Goal: Task Accomplishment & Management: Use online tool/utility

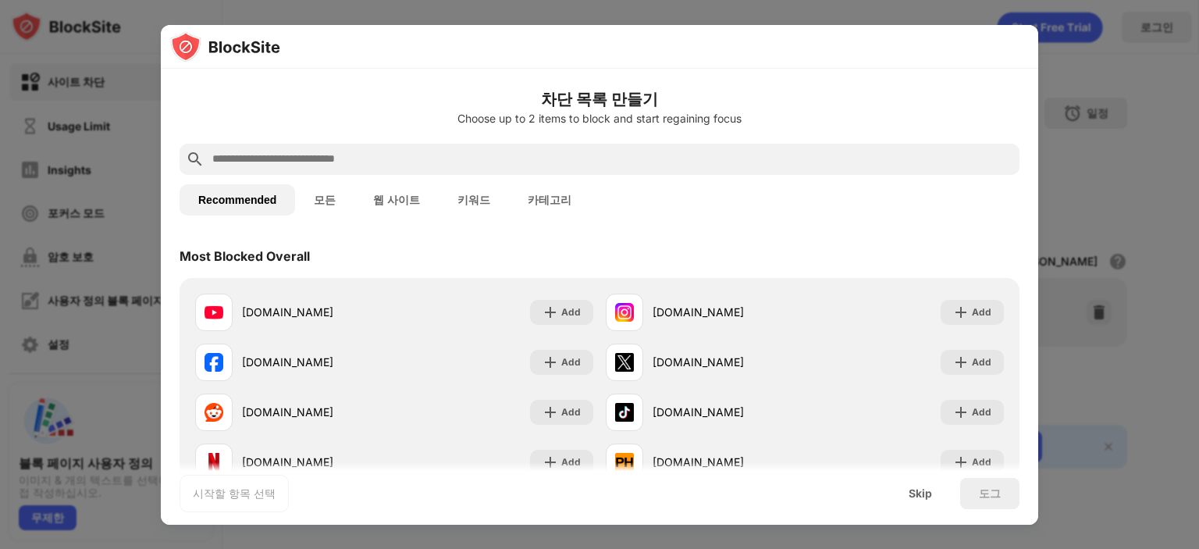
click at [418, 154] on input "text" at bounding box center [612, 159] width 802 height 19
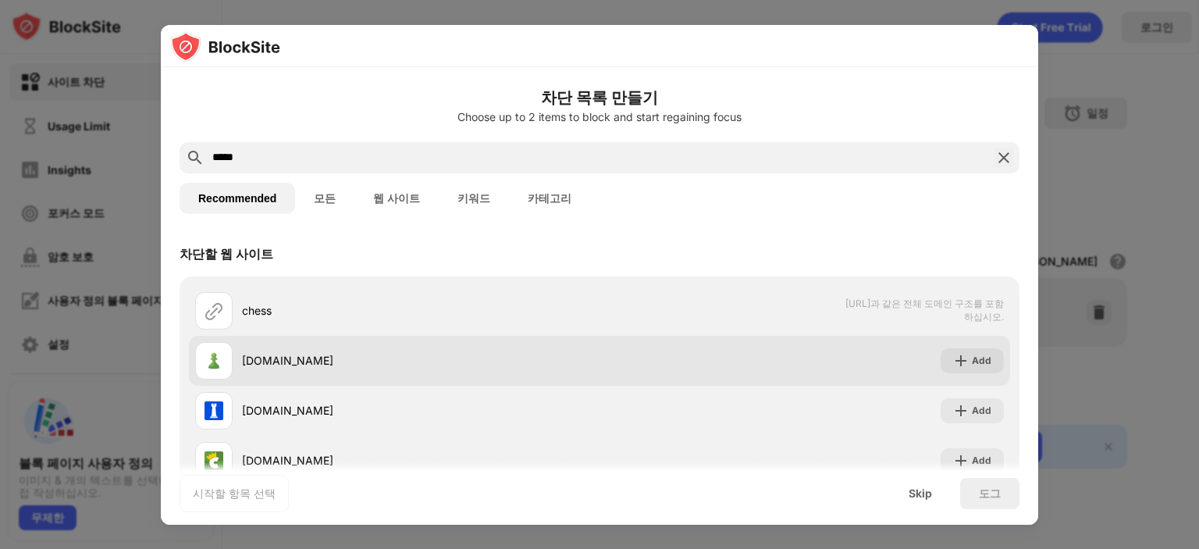
type input "*****"
click at [301, 360] on div "[DOMAIN_NAME]" at bounding box center [420, 360] width 357 height 16
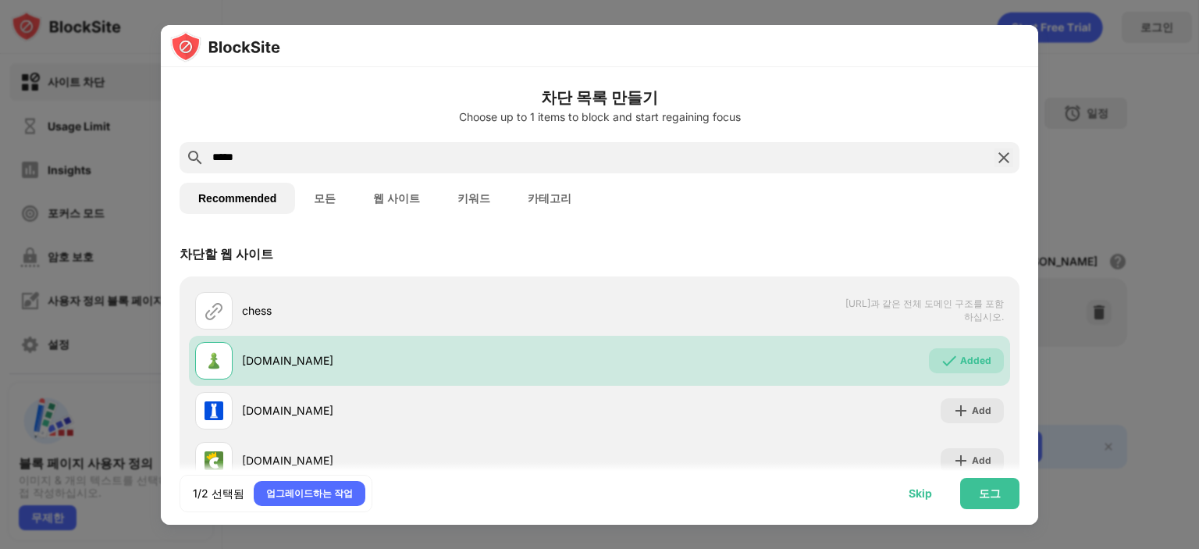
click at [933, 500] on div "Skip" at bounding box center [920, 493] width 61 height 31
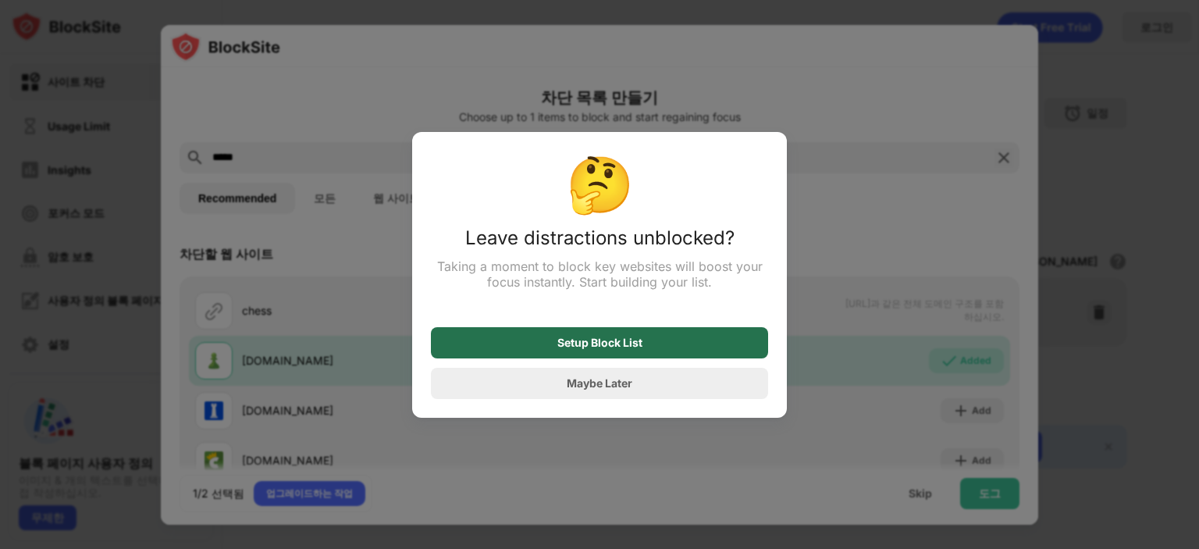
click at [659, 354] on div "Setup Block List" at bounding box center [599, 342] width 337 height 31
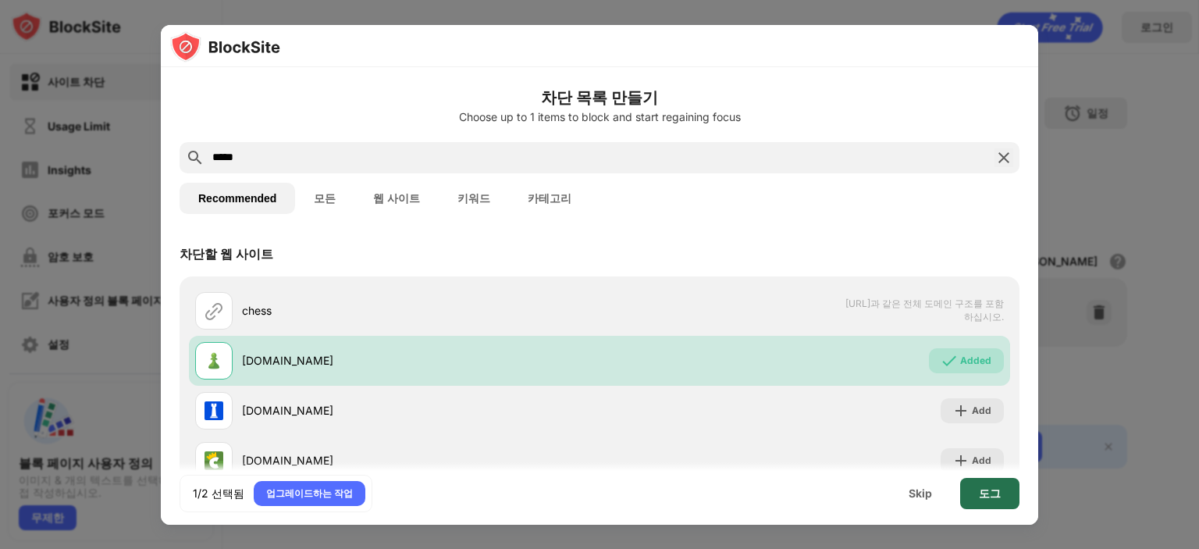
click at [1001, 496] on div "도그" at bounding box center [989, 493] width 59 height 31
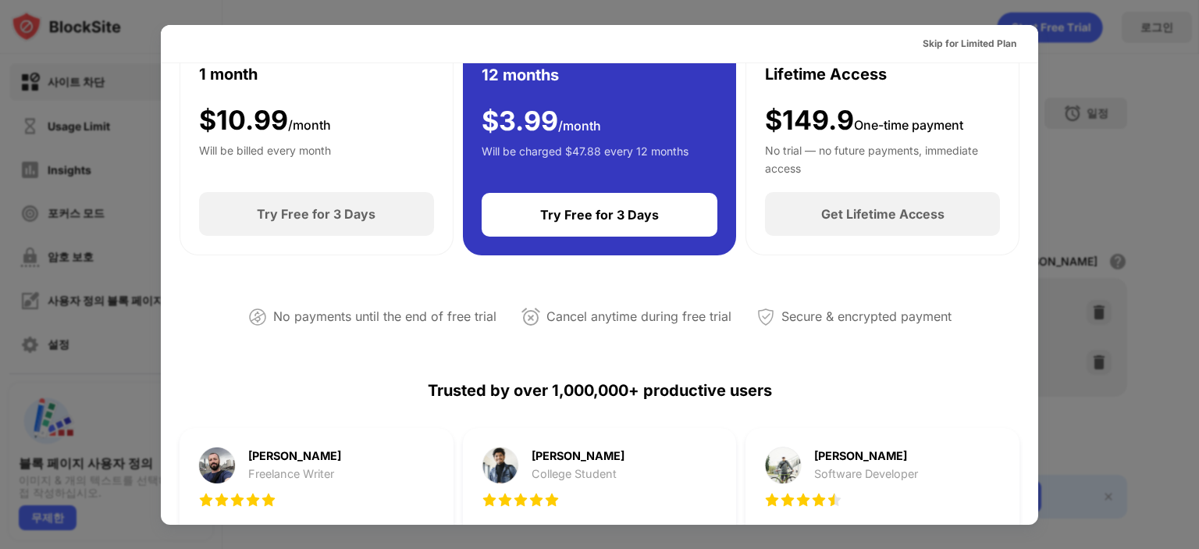
scroll to position [156, 0]
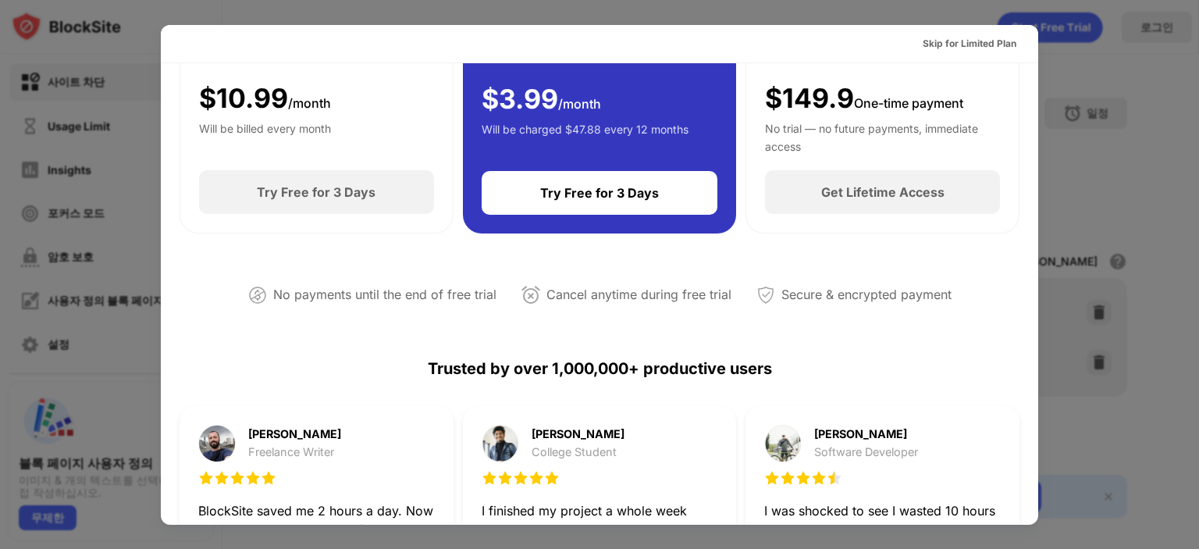
click at [1070, 50] on div at bounding box center [599, 274] width 1199 height 549
click at [969, 40] on div "Skip for Limited Plan" at bounding box center [970, 44] width 94 height 16
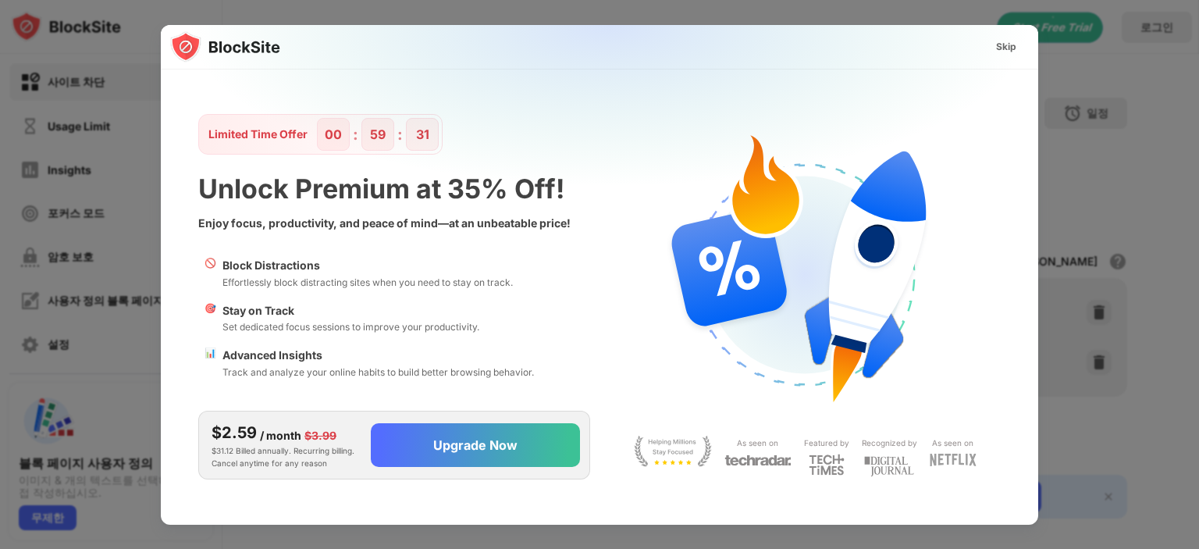
scroll to position [0, 0]
click at [1008, 43] on div "Skip" at bounding box center [1006, 47] width 20 height 16
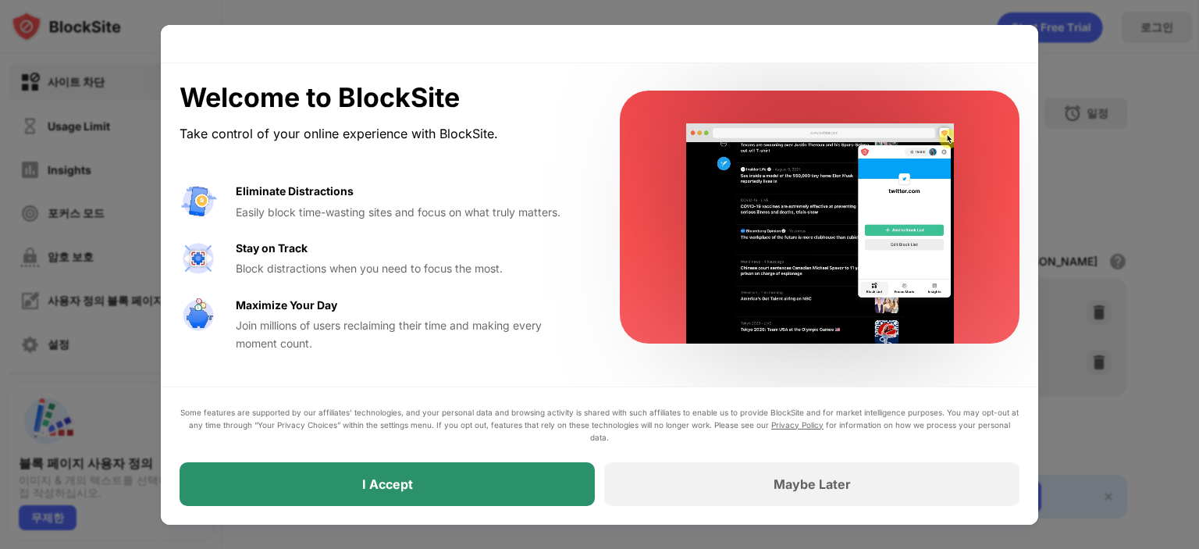
click at [553, 487] on div "I Accept" at bounding box center [387, 484] width 415 height 44
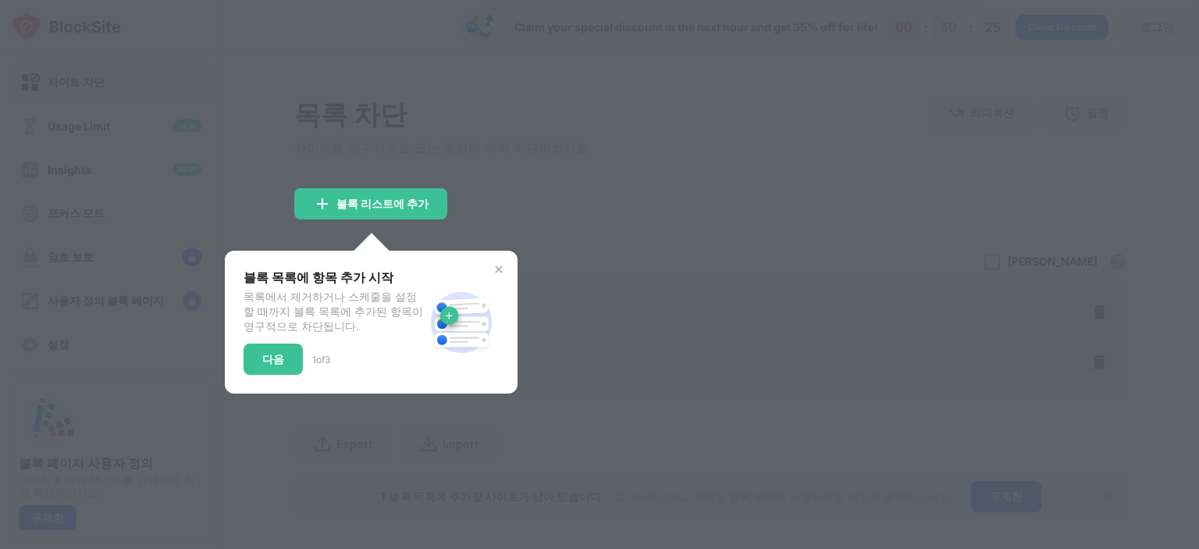
click at [552, 252] on div at bounding box center [599, 274] width 1199 height 549
click at [491, 272] on div "블록 목록에 항목 추가 시작 목록에서 제거하거나 스케줄을 설정할 때까지 블록 목록에 추가된 항목이 영구적으로 차단됩니다. 다음 1 of 3" at bounding box center [371, 322] width 293 height 143
click at [494, 273] on img at bounding box center [499, 269] width 12 height 12
